Goal: Task Accomplishment & Management: Use online tool/utility

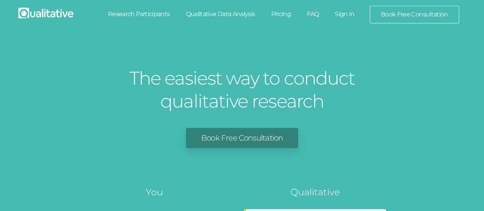
click at [345, 15] on link "Sign In" at bounding box center [345, 14] width 36 height 17
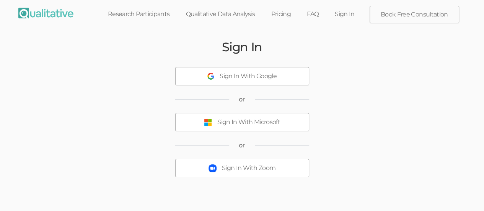
click at [242, 120] on div "Sign In With Microsoft" at bounding box center [248, 122] width 63 height 9
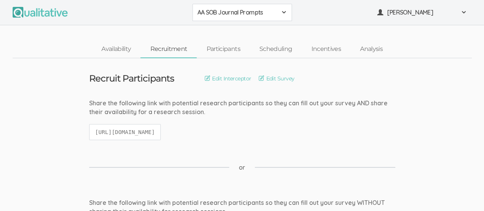
click at [282, 12] on span at bounding box center [284, 12] width 6 height 6
click at [250, 30] on span "African American Sense of Belonging" at bounding box center [241, 29] width 89 height 9
click at [229, 48] on link "Participants" at bounding box center [223, 49] width 53 height 16
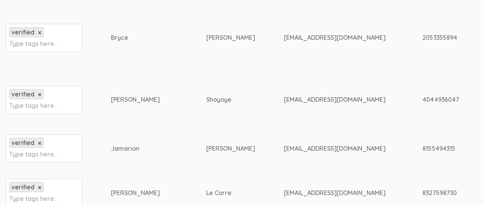
scroll to position [306, 0]
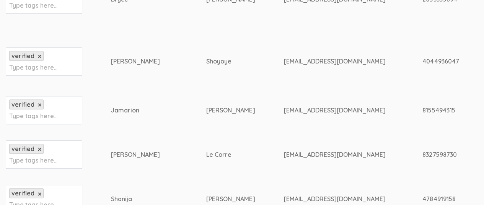
drag, startPoint x: 112, startPoint y: 110, endPoint x: 193, endPoint y: 109, distance: 80.7
copy tr "[PERSON_NAME]"
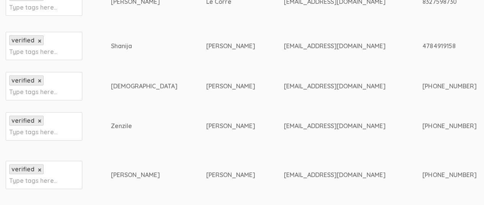
scroll to position [421, 0]
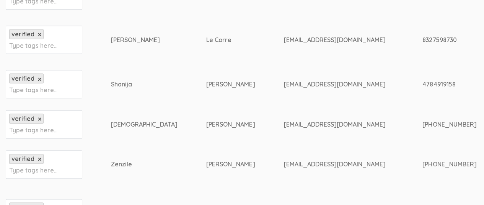
drag, startPoint x: 112, startPoint y: 39, endPoint x: 148, endPoint y: 42, distance: 36.0
click at [148, 42] on td "[PERSON_NAME]" at bounding box center [158, 39] width 95 height 49
copy div "[PERSON_NAME]"
drag, startPoint x: 174, startPoint y: 39, endPoint x: 203, endPoint y: 42, distance: 29.6
click at [206, 42] on td "Le Corre" at bounding box center [245, 39] width 78 height 49
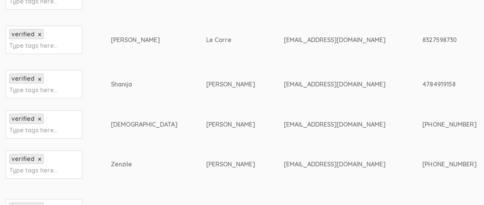
copy div "Le Corre"
drag, startPoint x: 111, startPoint y: 165, endPoint x: 136, endPoint y: 166, distance: 25.3
click at [136, 166] on div "Zenzile" at bounding box center [144, 164] width 67 height 9
copy div "Zenzile"
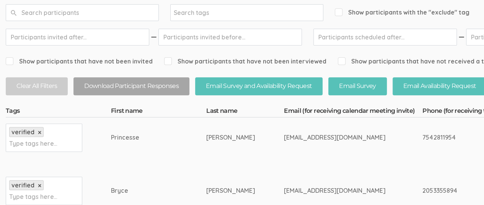
scroll to position [0, 0]
